Goal: Task Accomplishment & Management: Complete application form

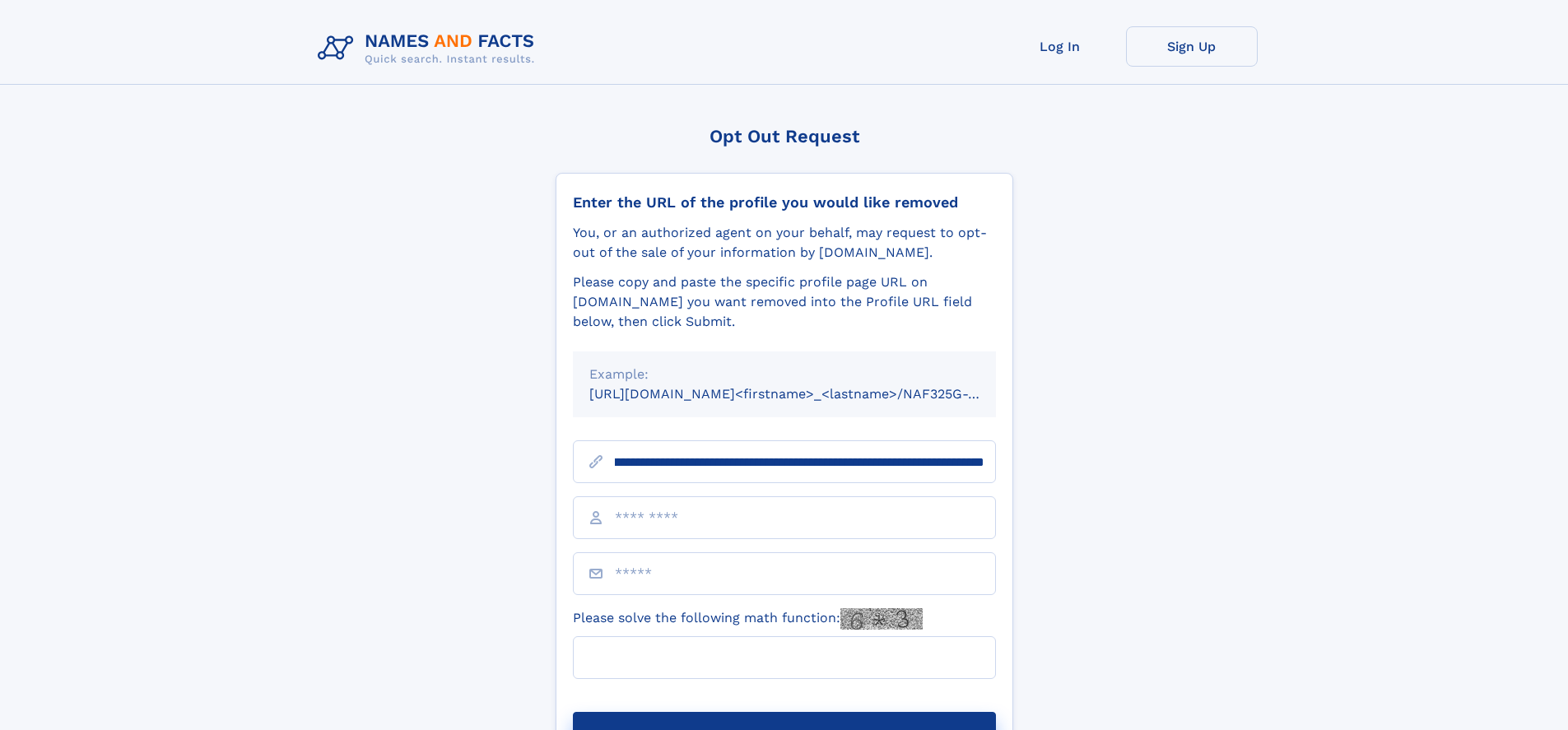
scroll to position [0, 216]
type input "**********"
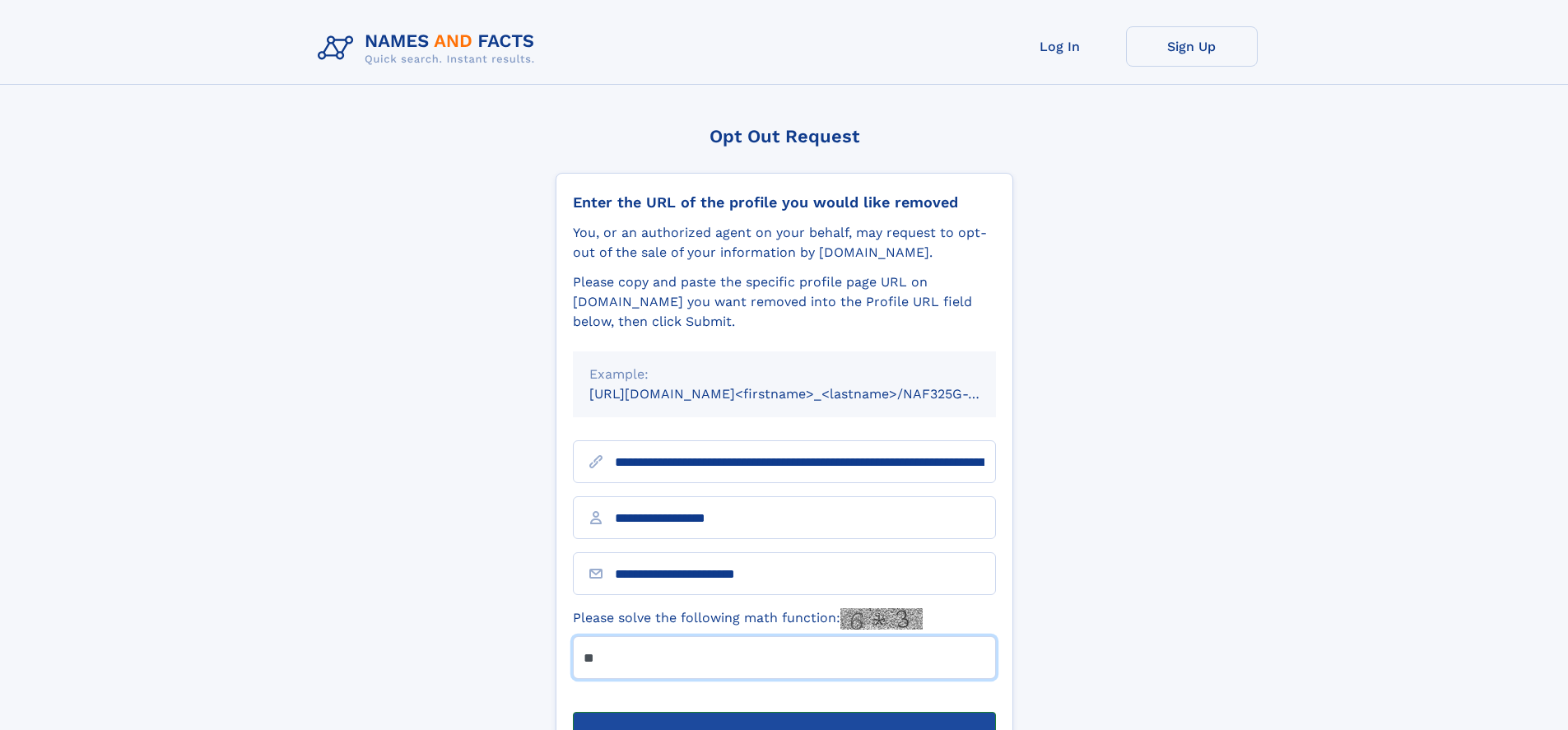
type input "**"
click at [784, 711] on button "Submit Opt Out Request" at bounding box center [784, 737] width 423 height 52
